Goal: Transaction & Acquisition: Purchase product/service

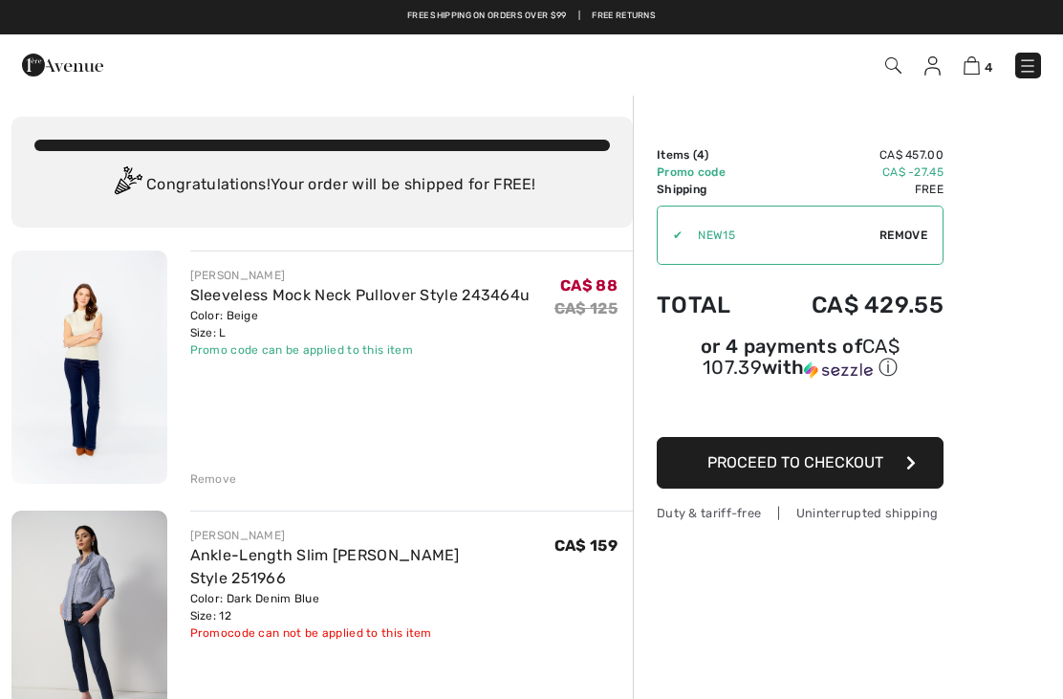
click at [38, 77] on img at bounding box center [62, 65] width 81 height 38
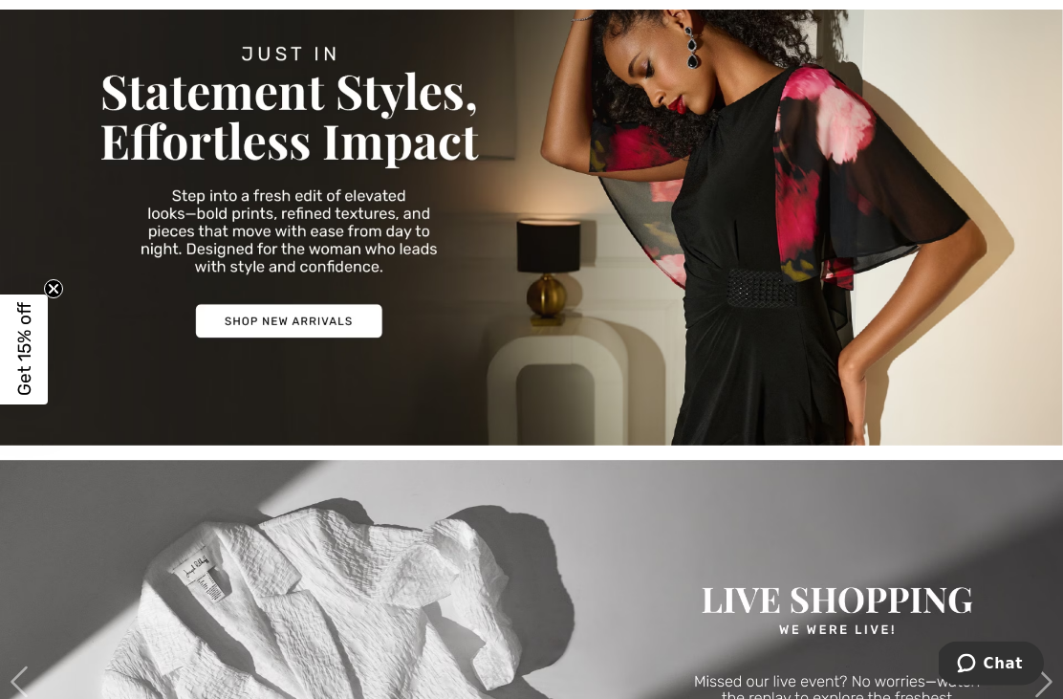
scroll to position [257, 0]
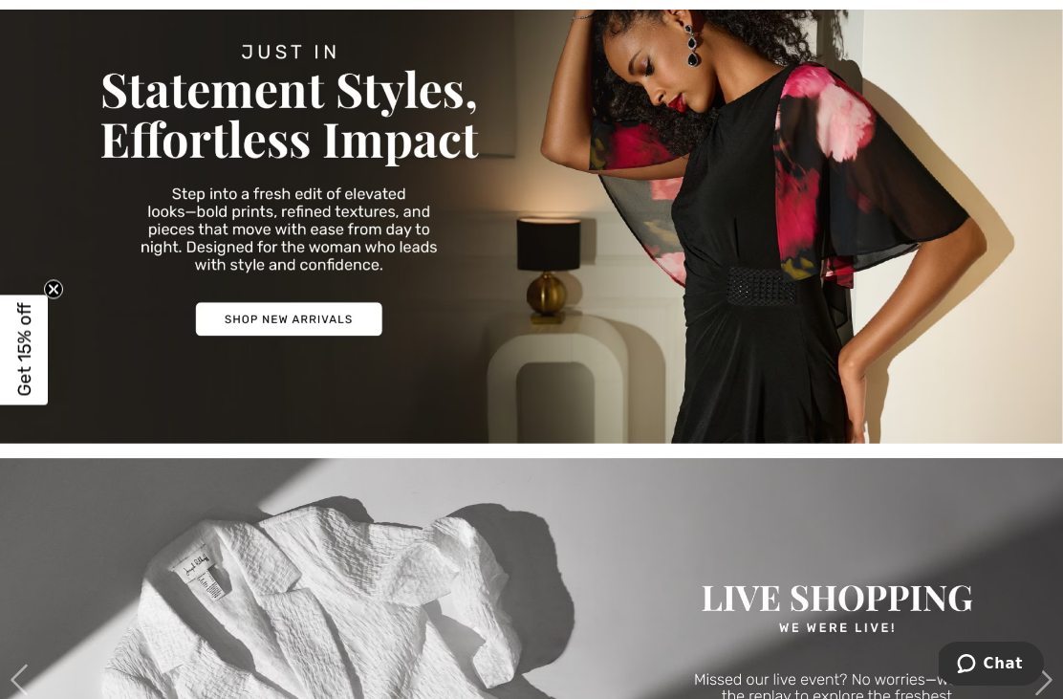
click at [336, 327] on img at bounding box center [531, 189] width 1063 height 510
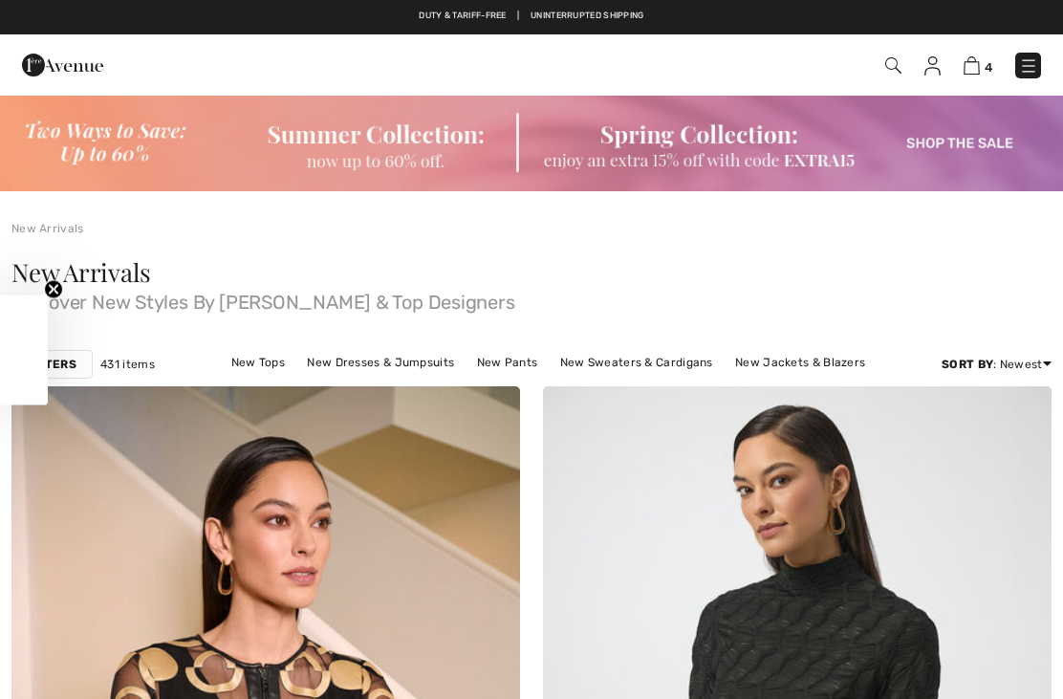
checkbox input "true"
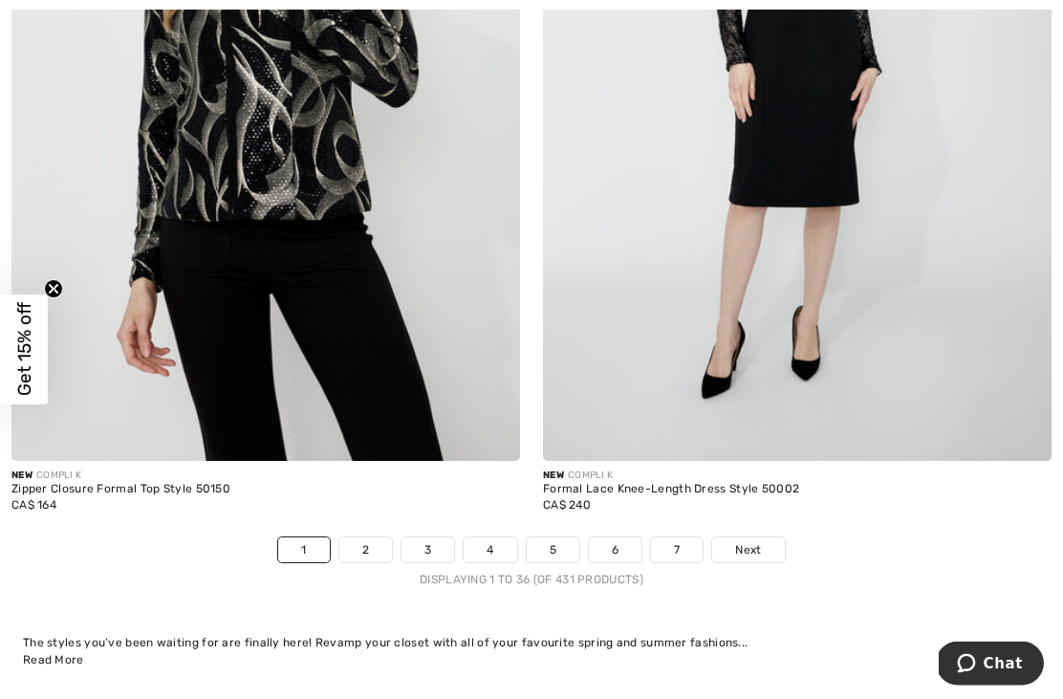
scroll to position [15484, 0]
click at [369, 537] on link "2" at bounding box center [365, 549] width 53 height 25
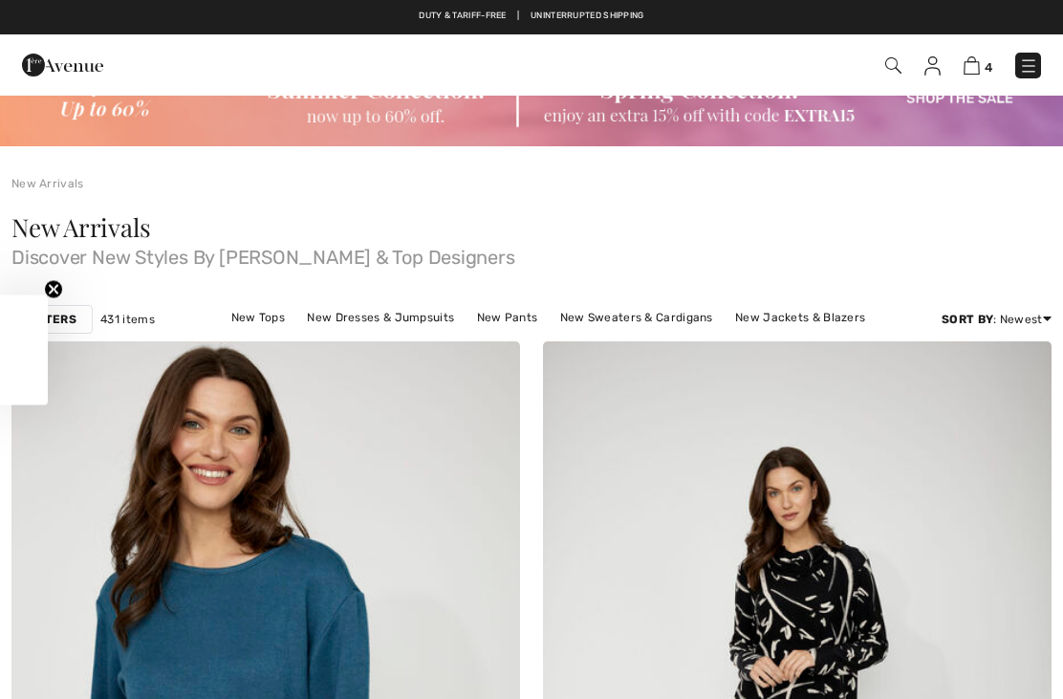
checkbox input "true"
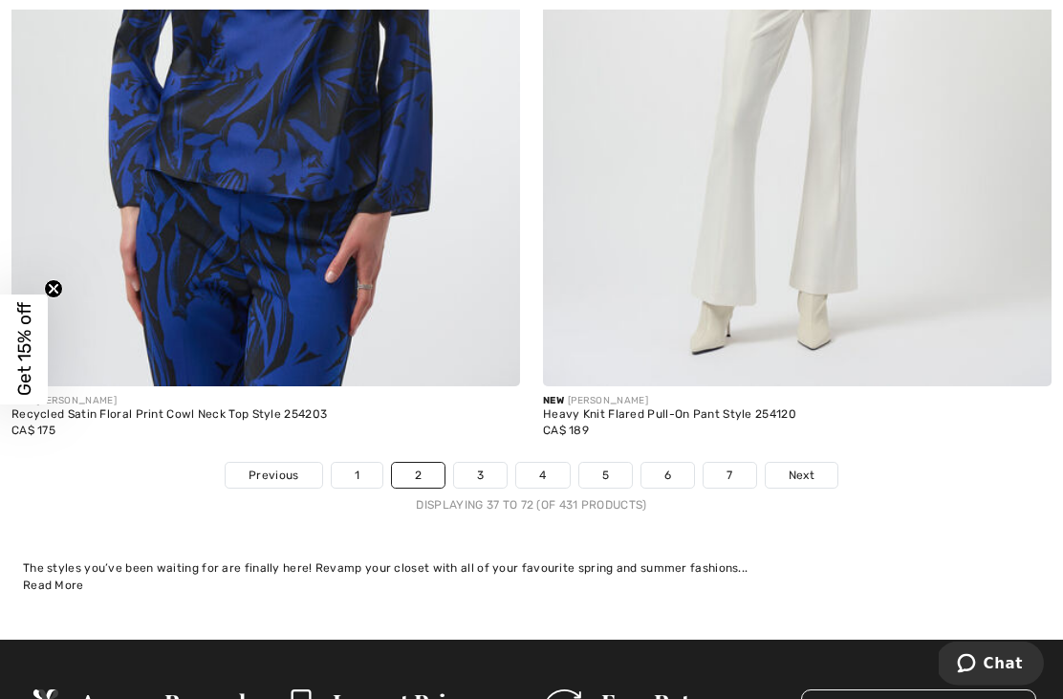
scroll to position [15496, 0]
click at [484, 463] on link "3" at bounding box center [480, 475] width 53 height 25
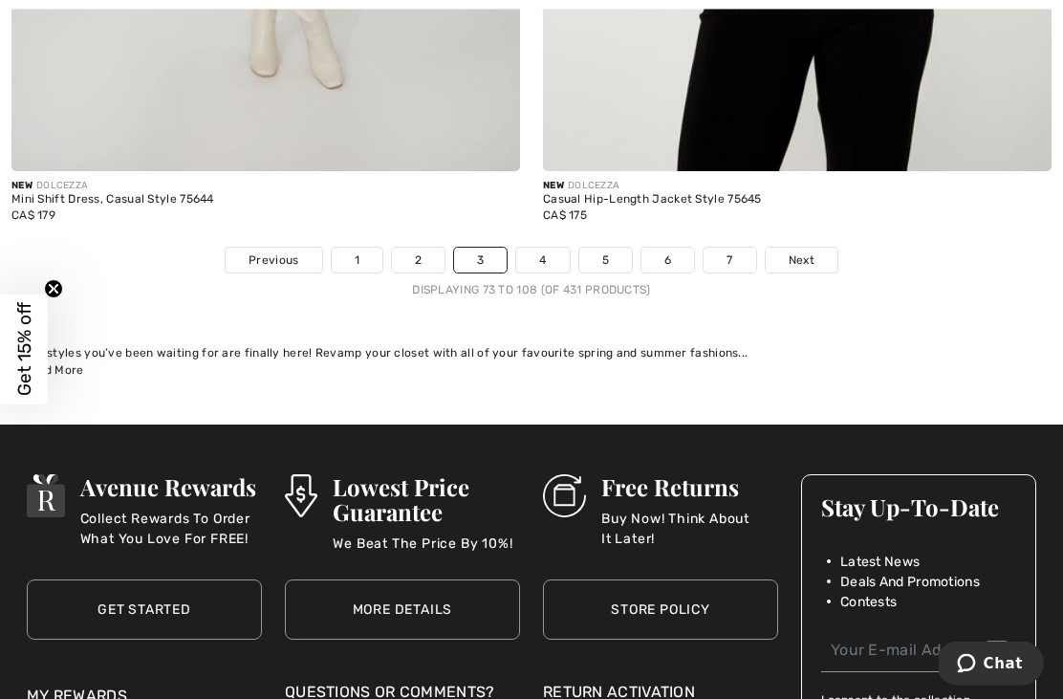
scroll to position [15616, 0]
click at [548, 248] on link "4" at bounding box center [542, 260] width 53 height 25
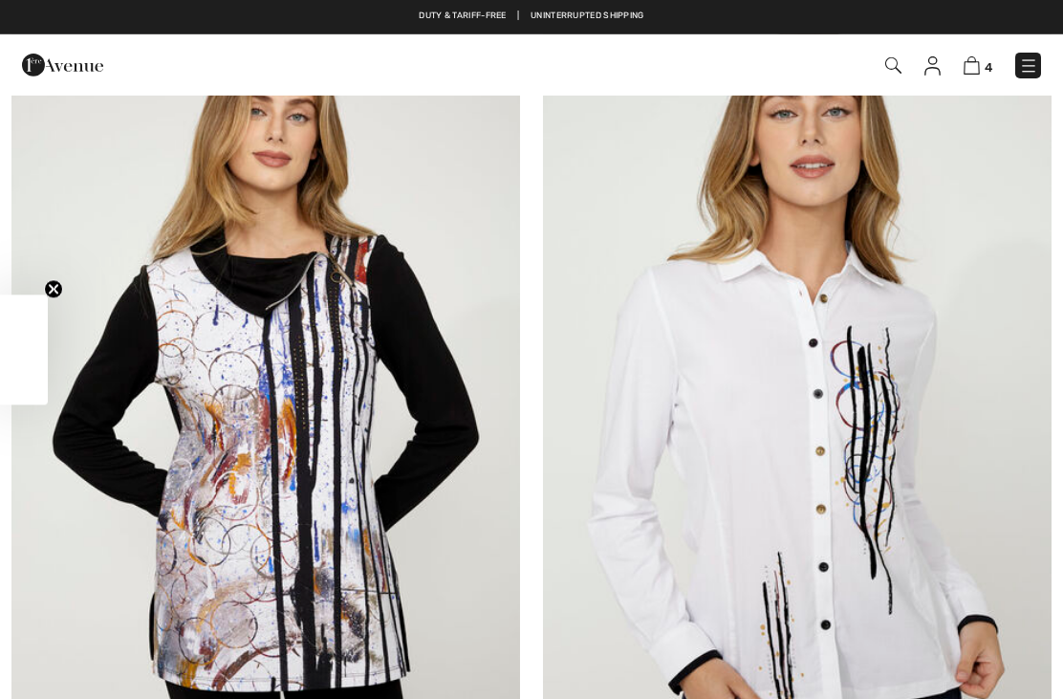
checkbox input "true"
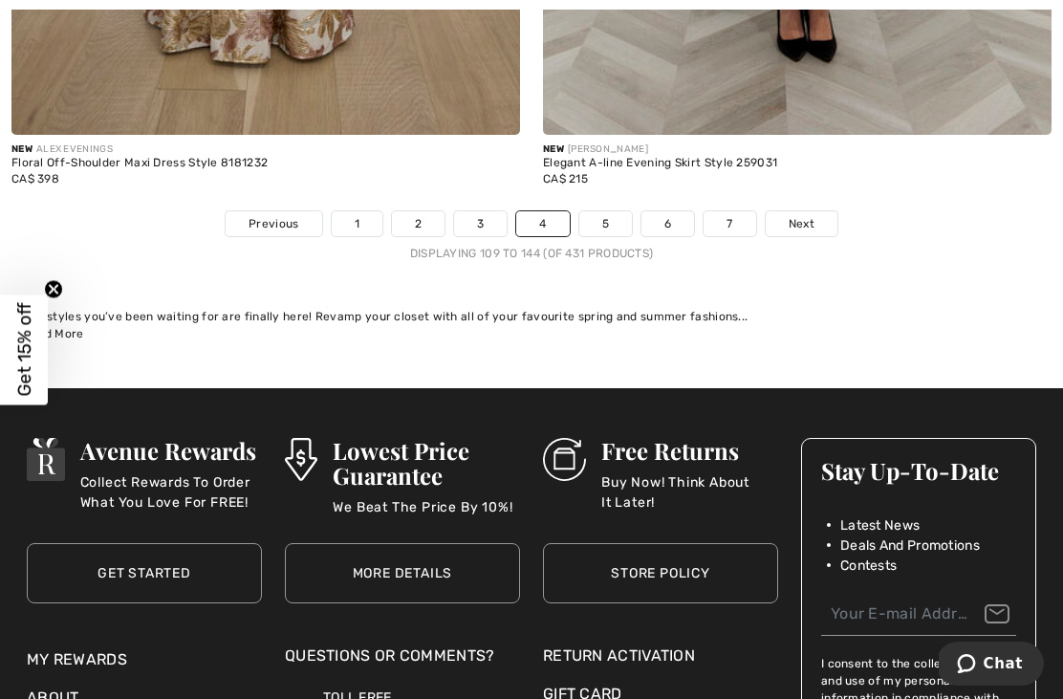
scroll to position [15787, 0]
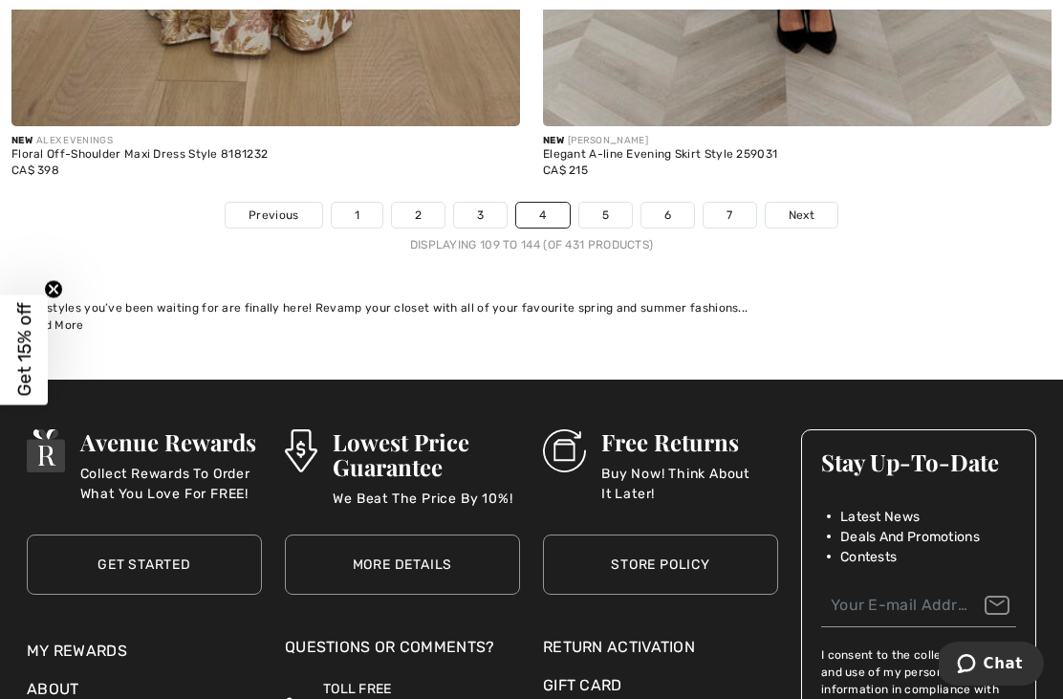
click at [614, 203] on link "5" at bounding box center [605, 215] width 53 height 25
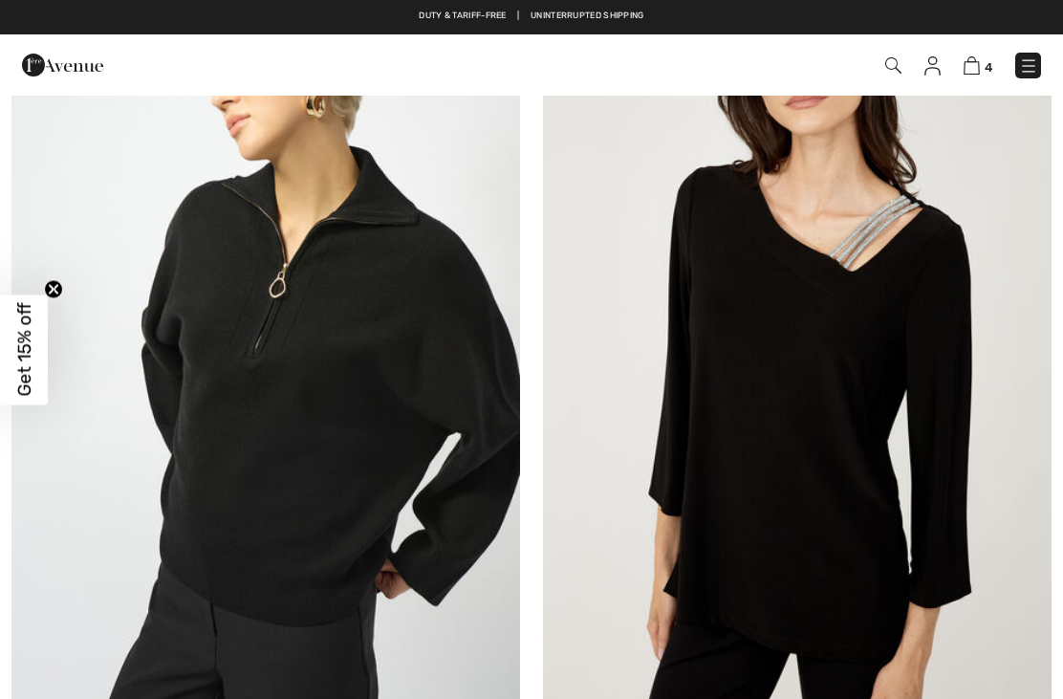
checkbox input "true"
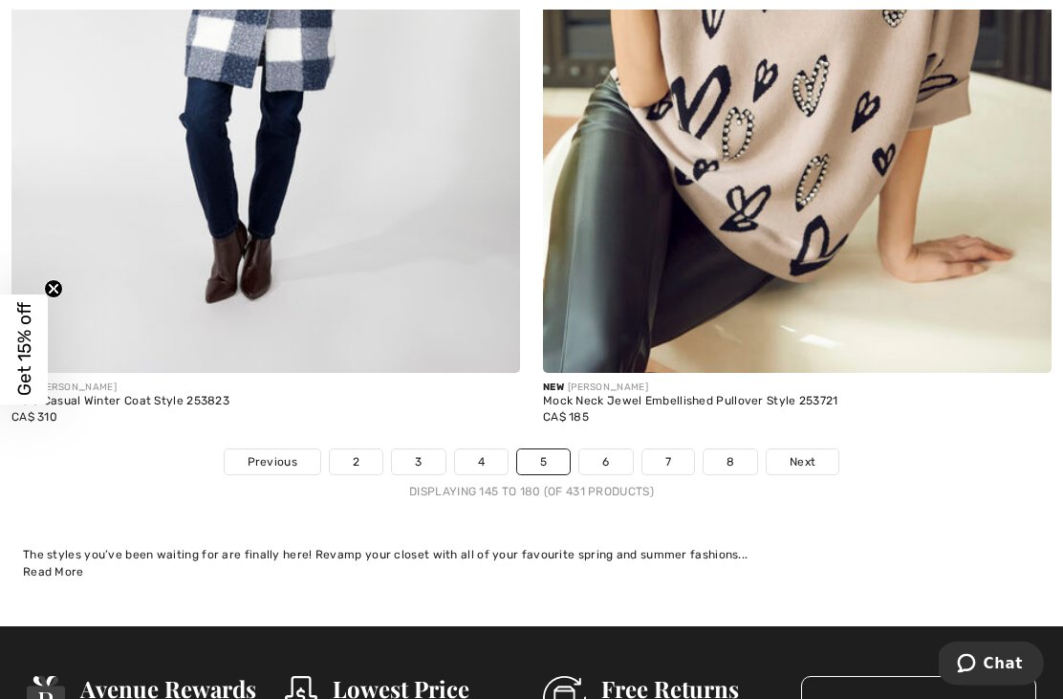
scroll to position [15730, 0]
click at [606, 449] on link "6" at bounding box center [605, 461] width 53 height 25
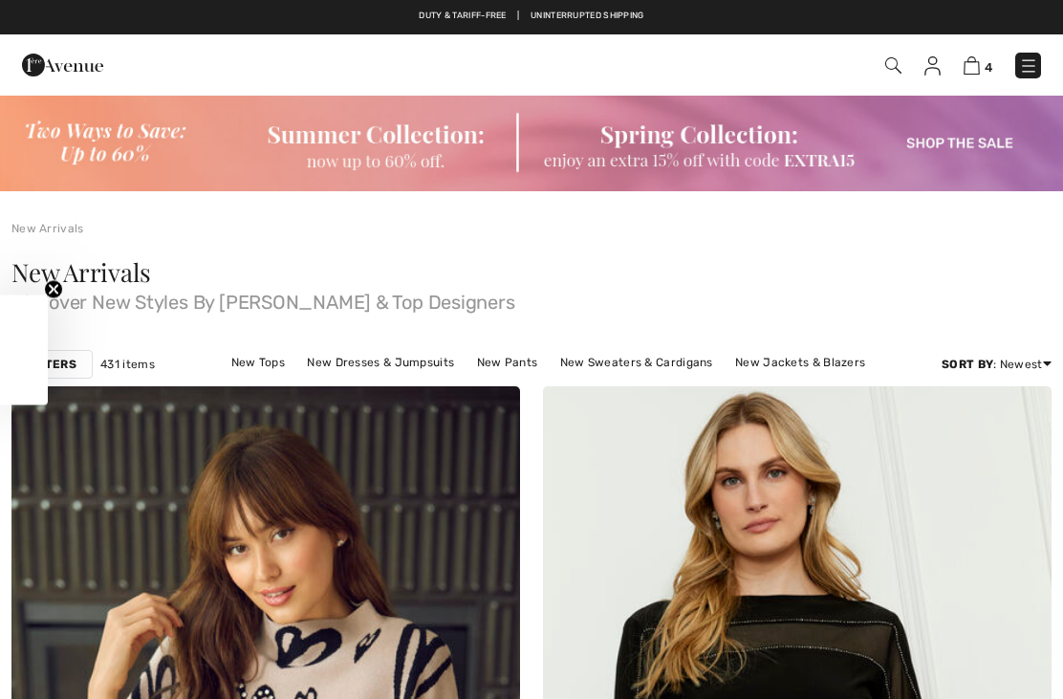
checkbox input "true"
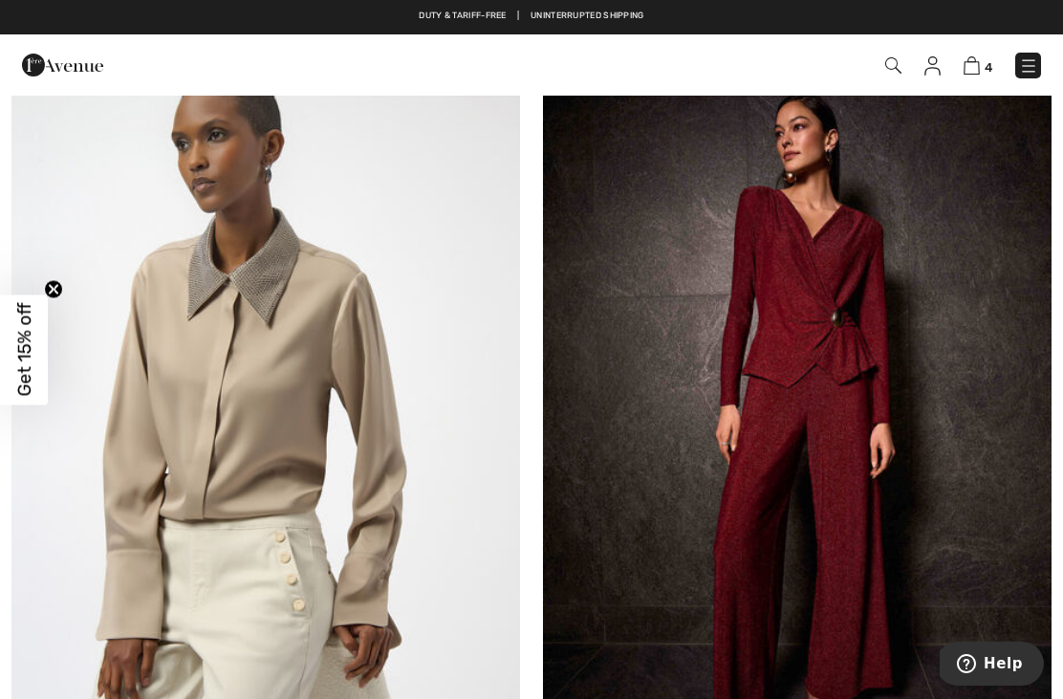
scroll to position [9926, 0]
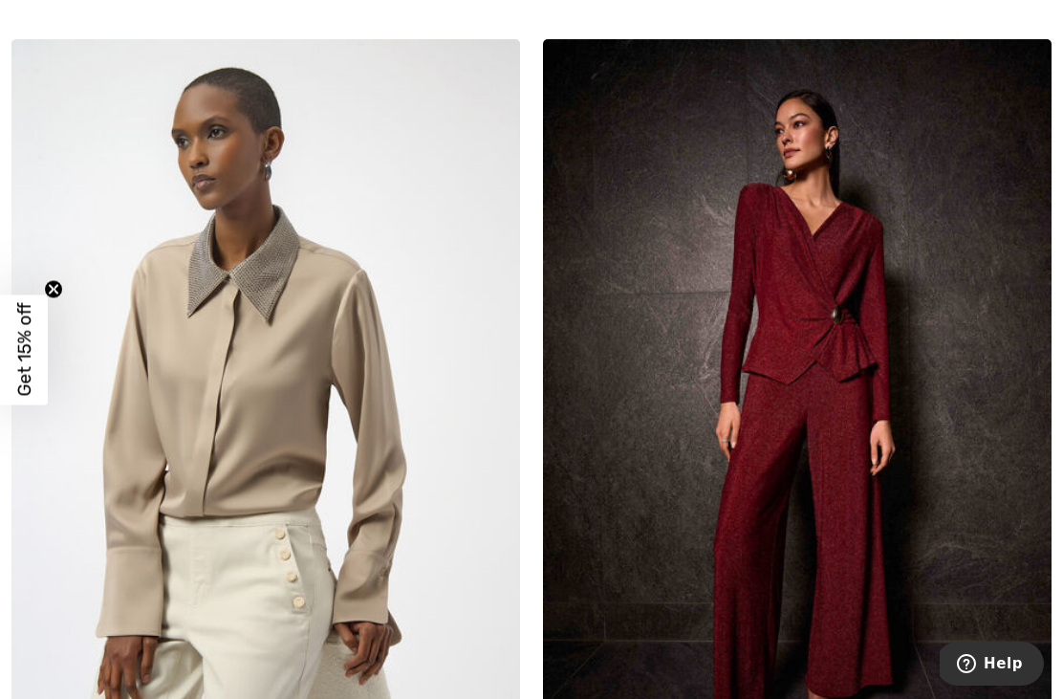
click at [267, 413] on img at bounding box center [265, 420] width 509 height 763
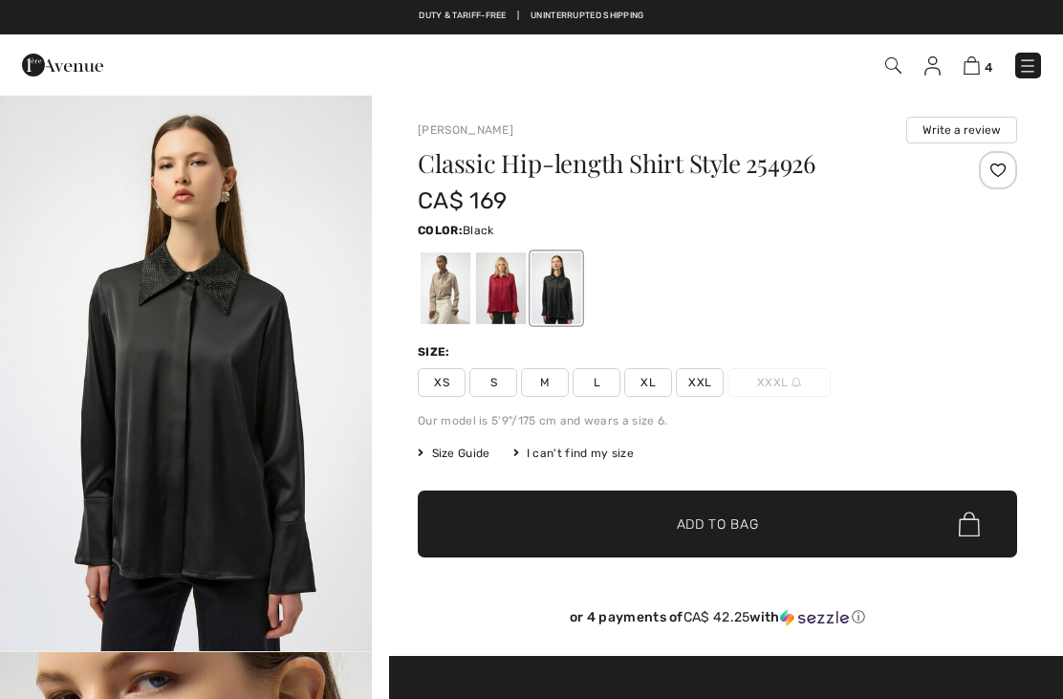
checkbox input "true"
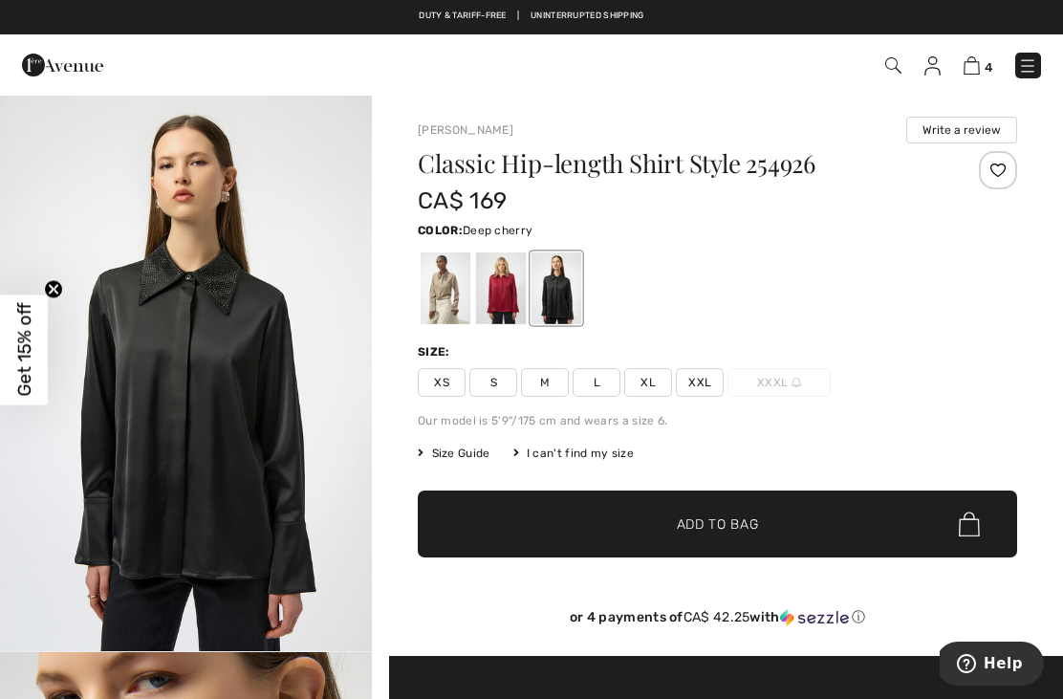
click at [500, 302] on div at bounding box center [501, 288] width 50 height 72
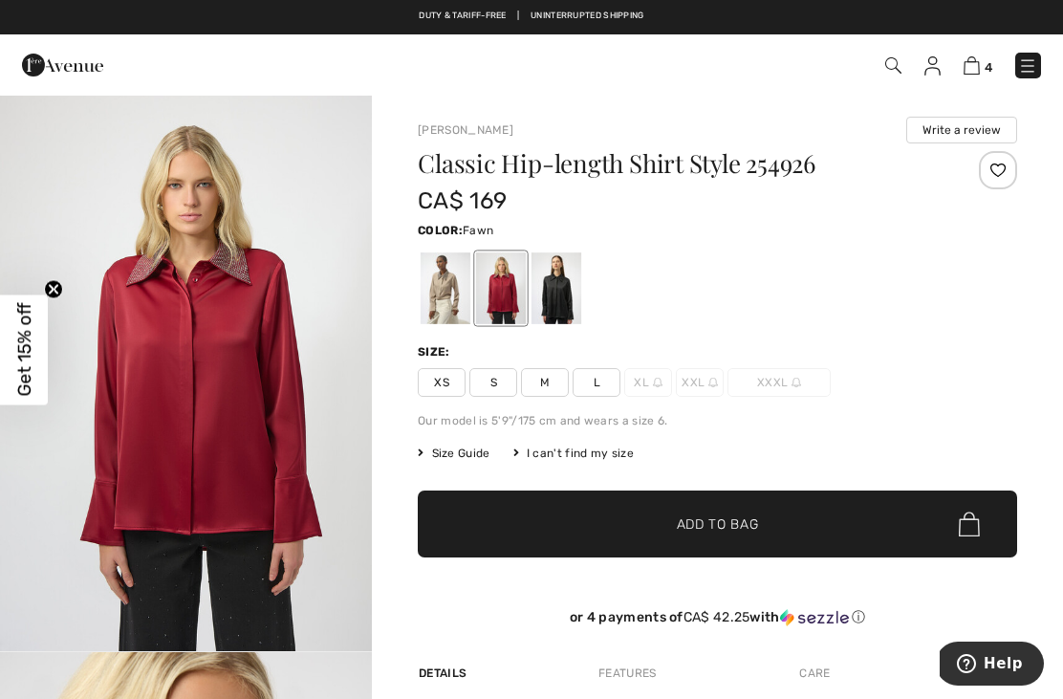
click at [449, 294] on div at bounding box center [446, 288] width 50 height 72
